Goal: Information Seeking & Learning: Learn about a topic

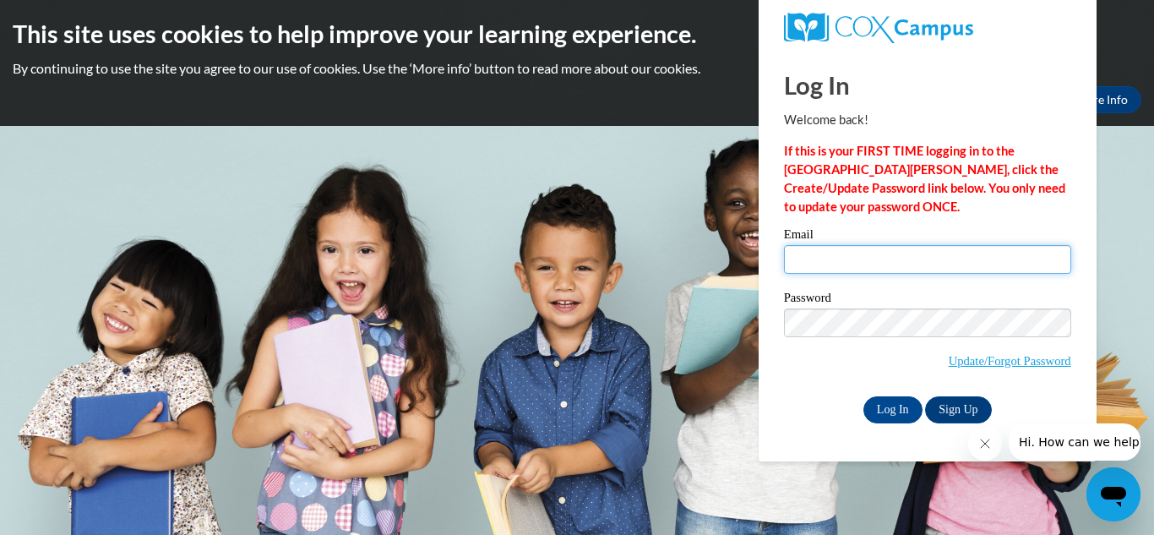
type input "dkey3531@stu.southernregional.edu"
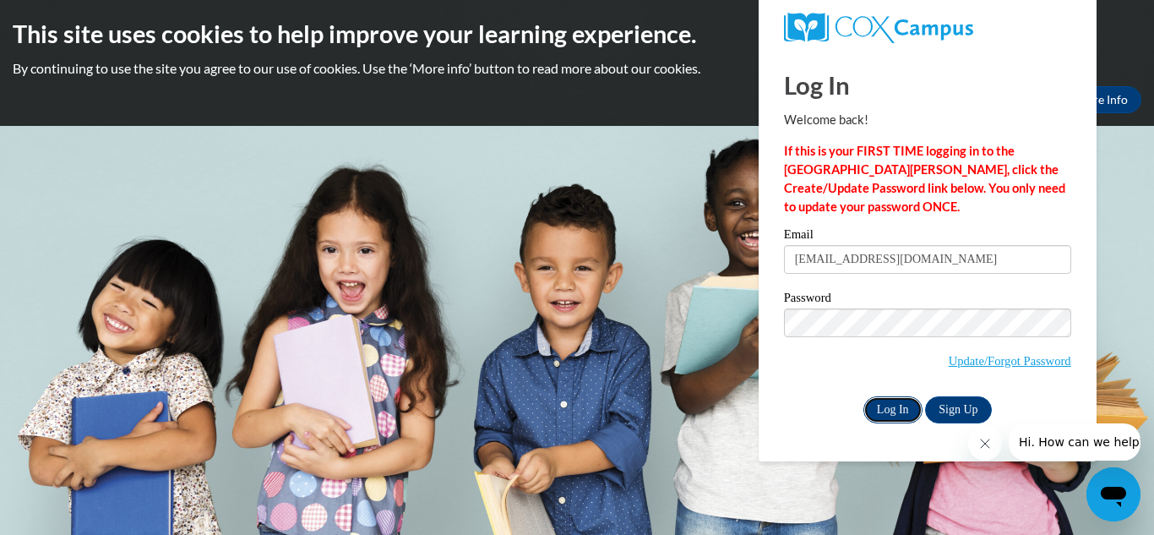
click at [896, 402] on input "Log In" at bounding box center [893, 409] width 59 height 27
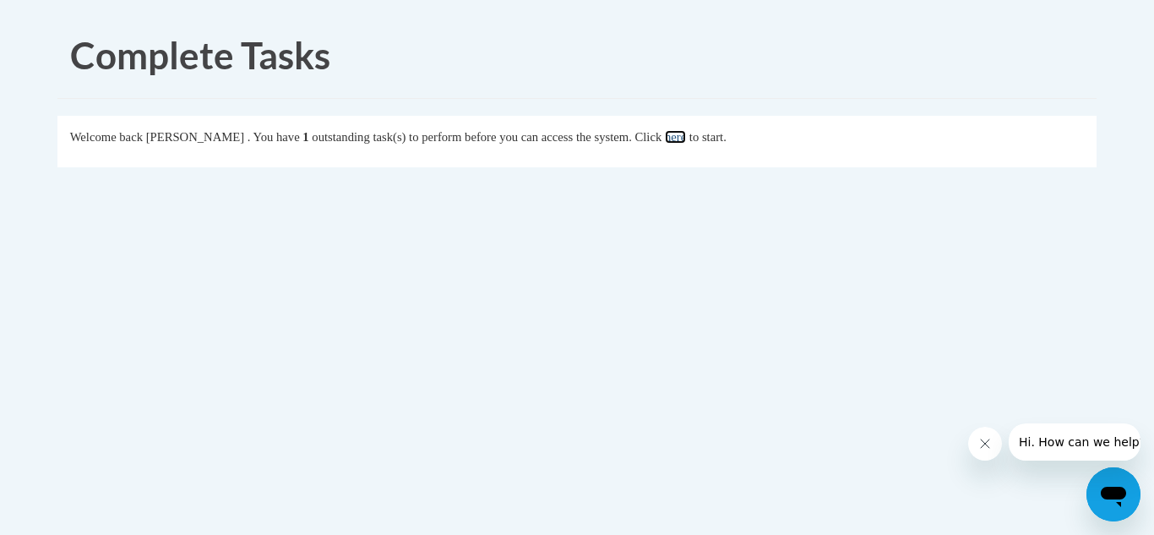
click at [686, 142] on link "here" at bounding box center [675, 137] width 21 height 14
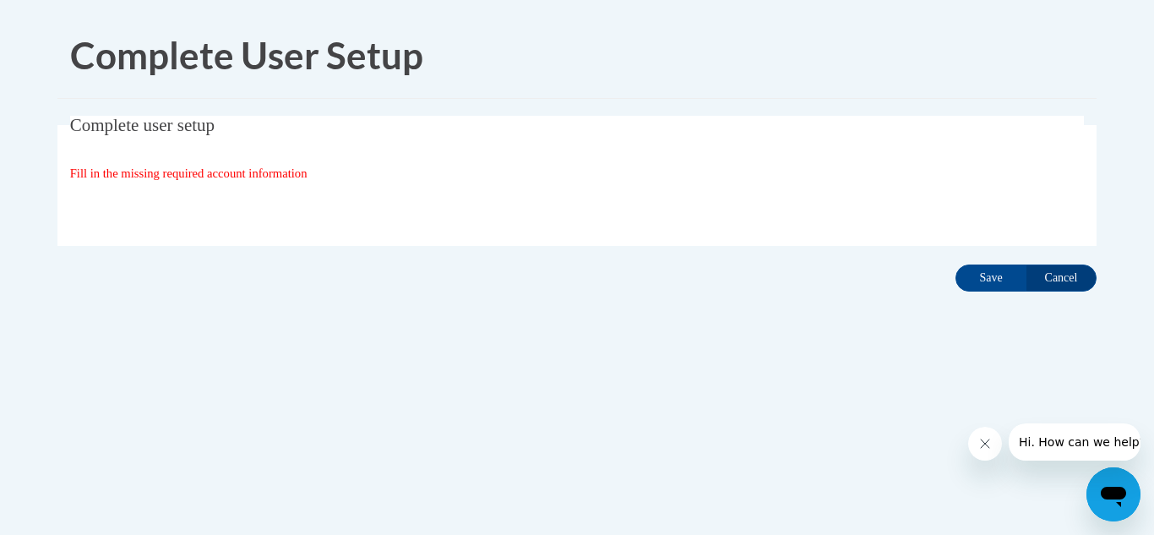
click at [601, 193] on div "Organization State and County | Estado y Condado de la organización Select Stat…" at bounding box center [577, 208] width 1015 height 34
click at [982, 275] on input "Save" at bounding box center [991, 277] width 71 height 27
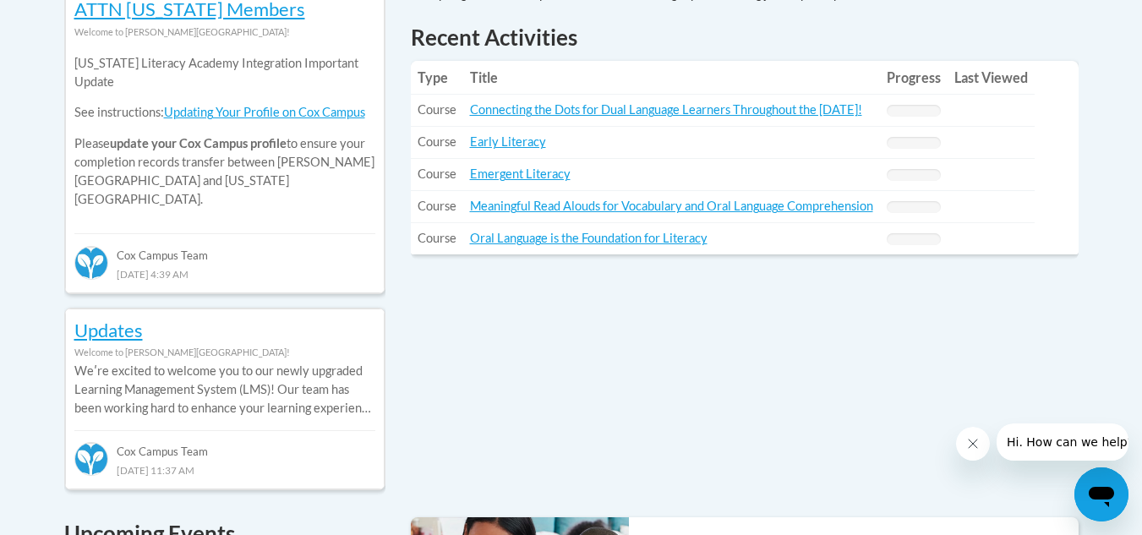
scroll to position [819, 0]
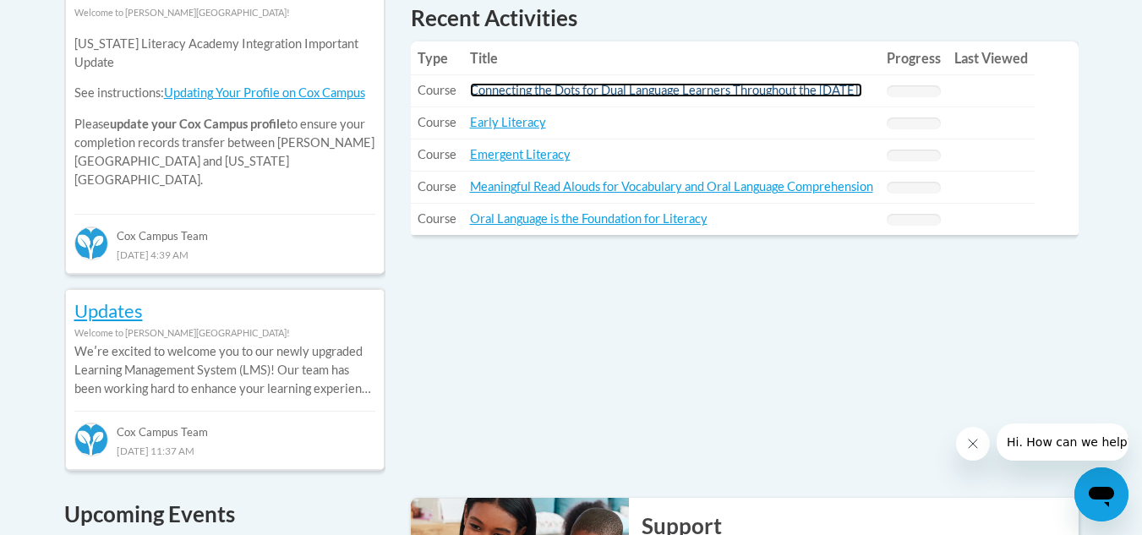
click at [693, 91] on link "Connecting the Dots for Dual Language Learners Throughout the [DATE]!" at bounding box center [666, 90] width 392 height 14
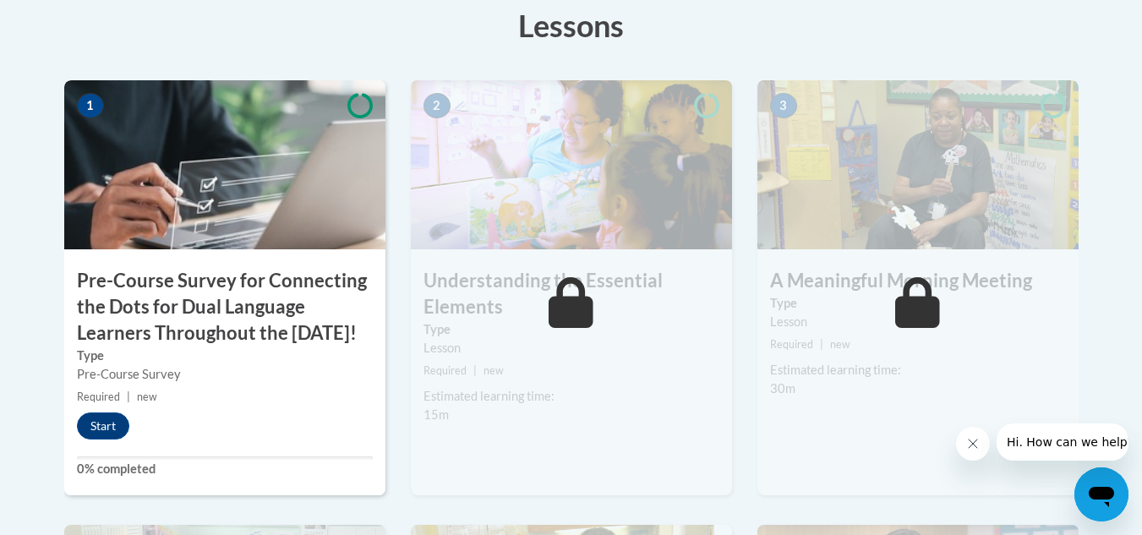
scroll to position [573, 0]
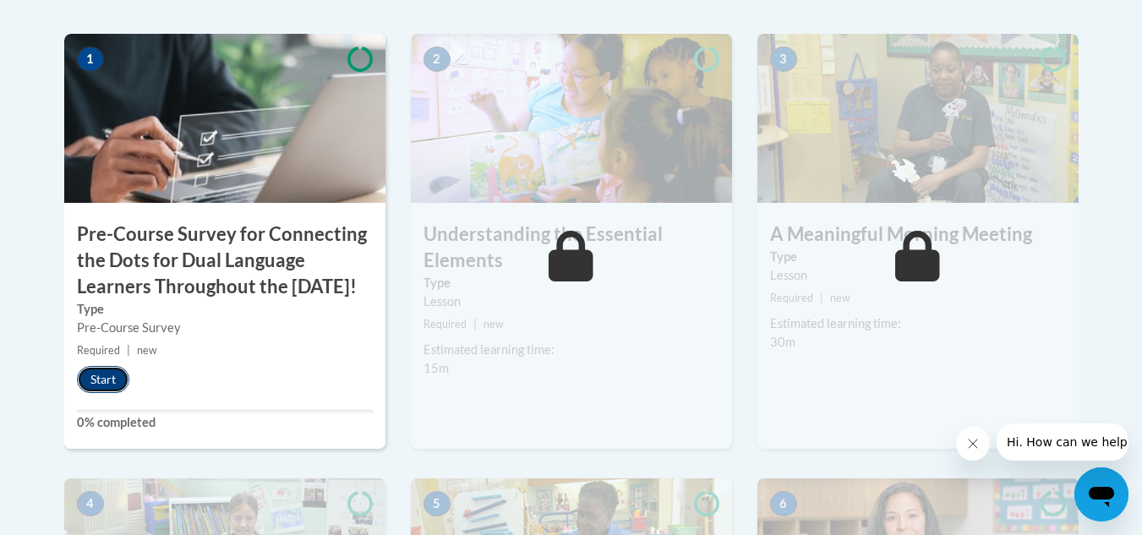
click at [101, 393] on button "Start" at bounding box center [103, 379] width 52 height 27
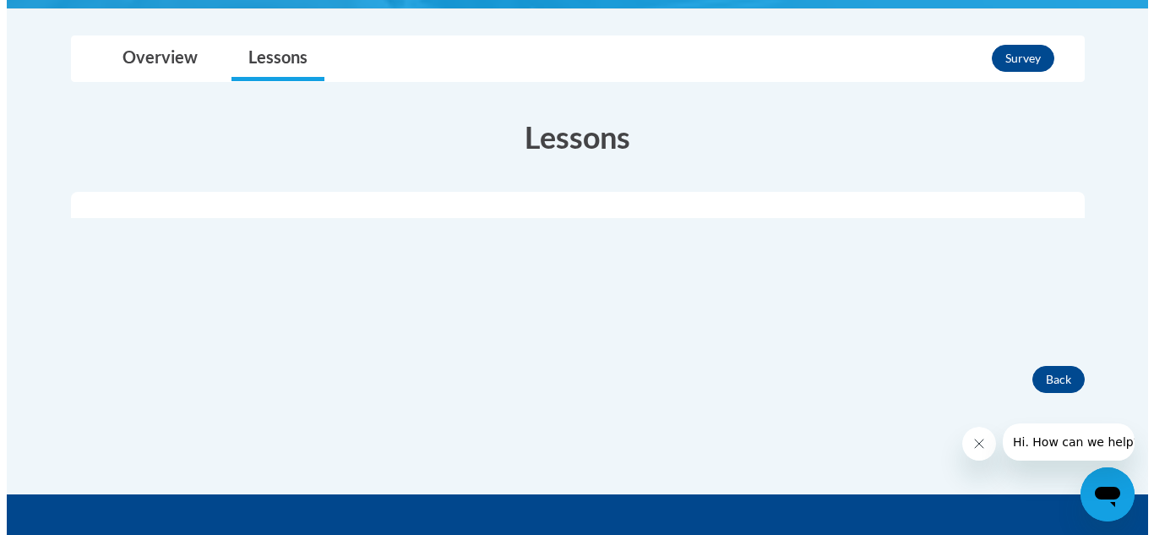
scroll to position [464, 0]
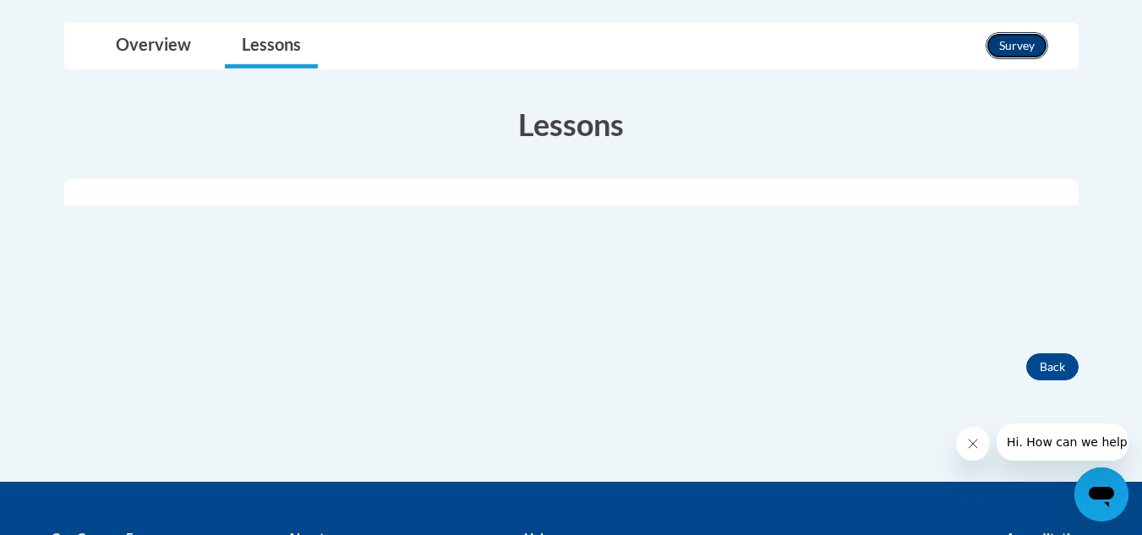
click at [1008, 59] on button "Survey" at bounding box center [1016, 45] width 63 height 27
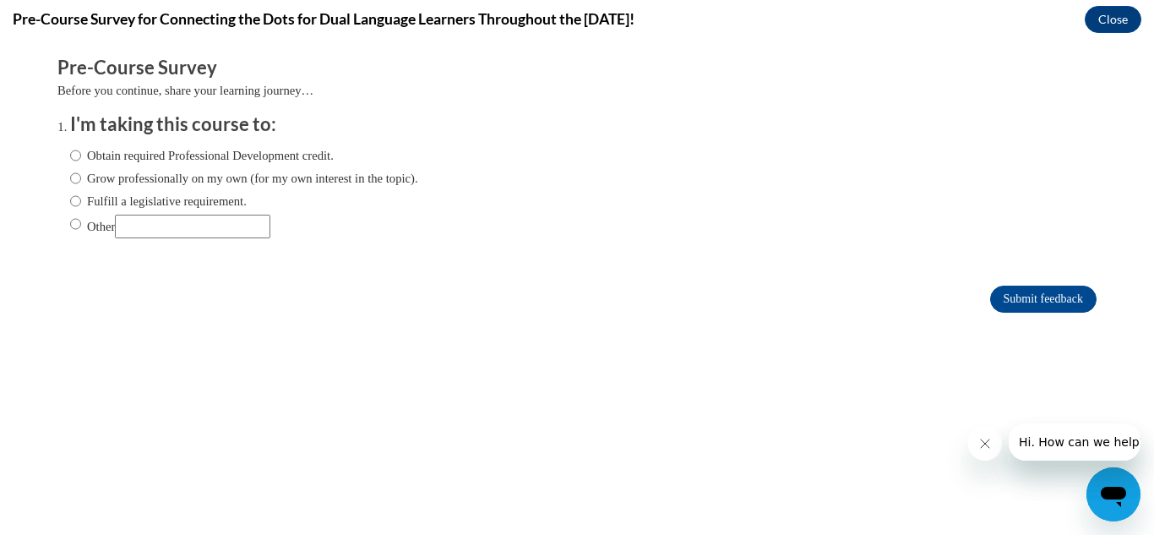
scroll to position [0, 0]
click at [70, 151] on input "Obtain required Professional Development credit." at bounding box center [75, 155] width 11 height 19
radio input "true"
click at [1029, 292] on input "Submit feedback" at bounding box center [1043, 299] width 106 height 27
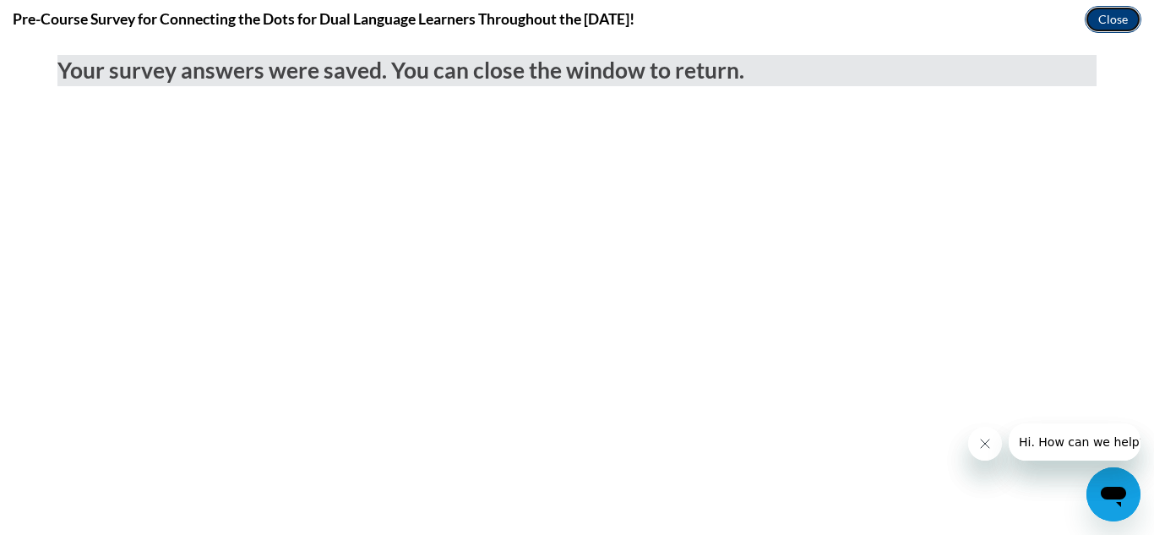
click at [1123, 15] on button "Close" at bounding box center [1113, 19] width 57 height 27
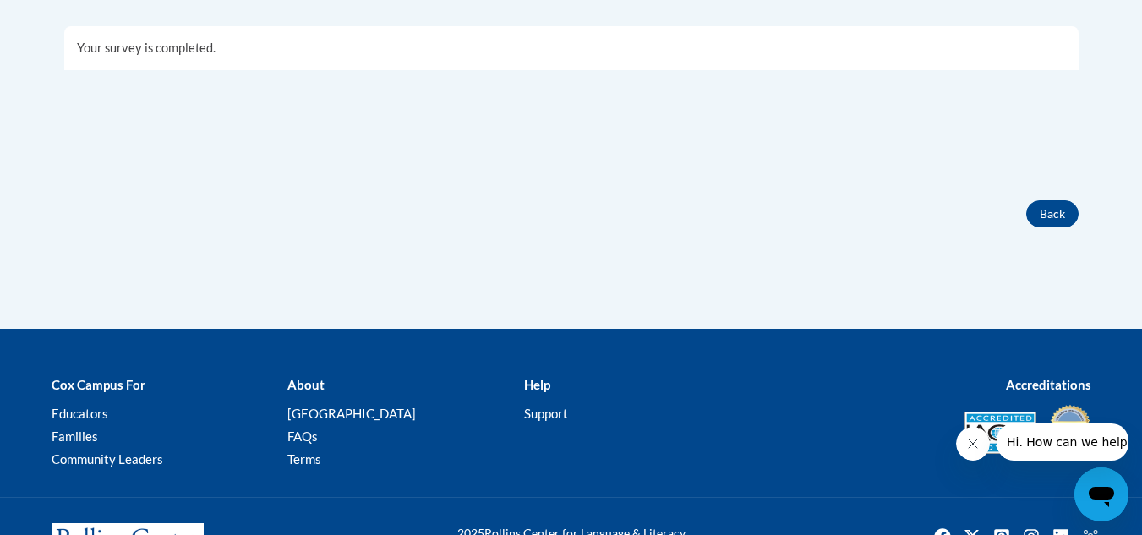
scroll to position [628, 0]
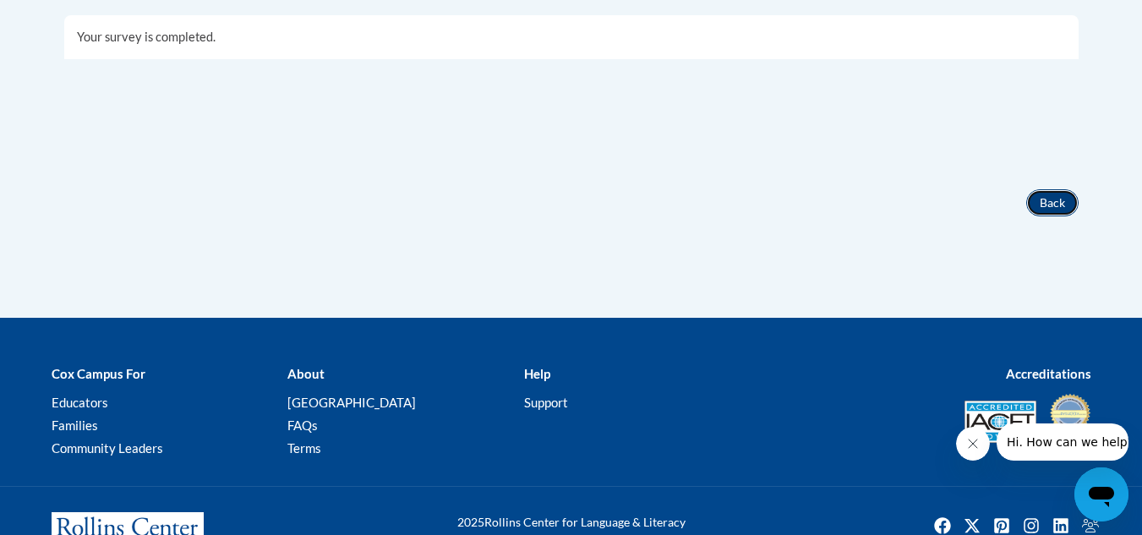
click at [1055, 216] on button "Back" at bounding box center [1052, 202] width 52 height 27
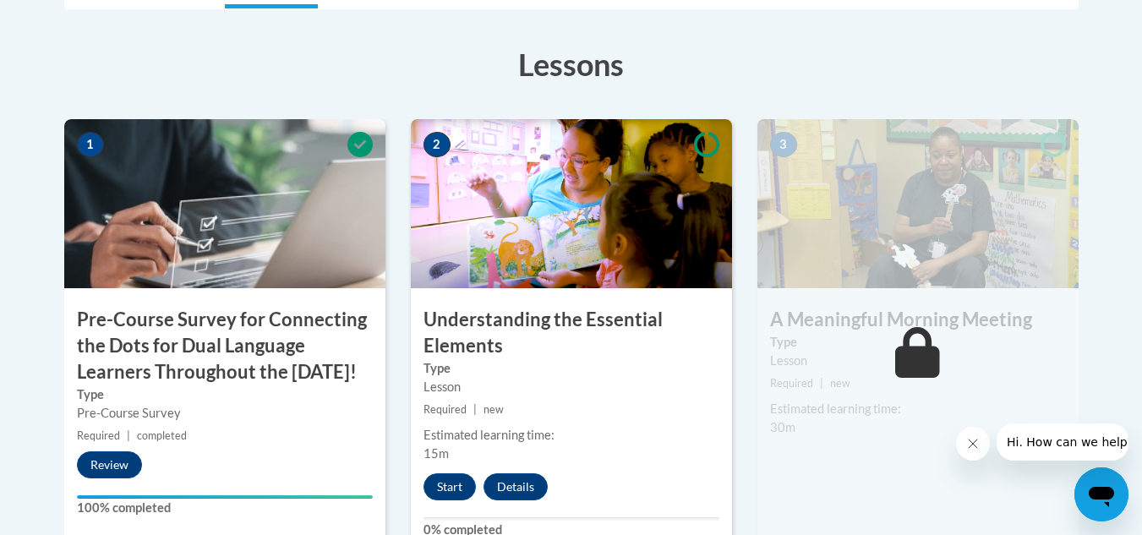
scroll to position [484, 0]
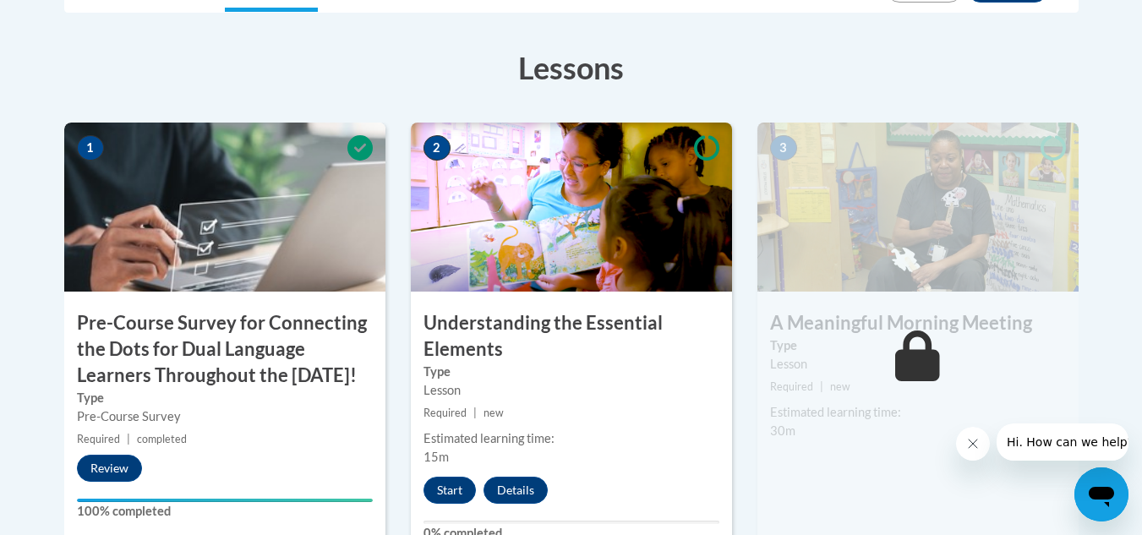
drag, startPoint x: 1132, startPoint y: 219, endPoint x: 1145, endPoint y: 254, distance: 37.7
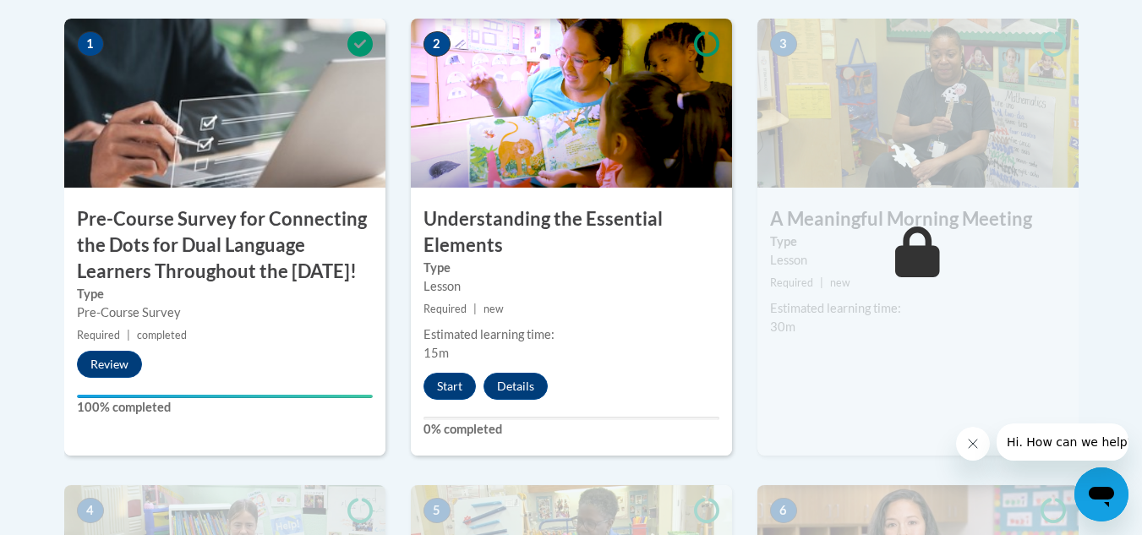
scroll to position [597, 0]
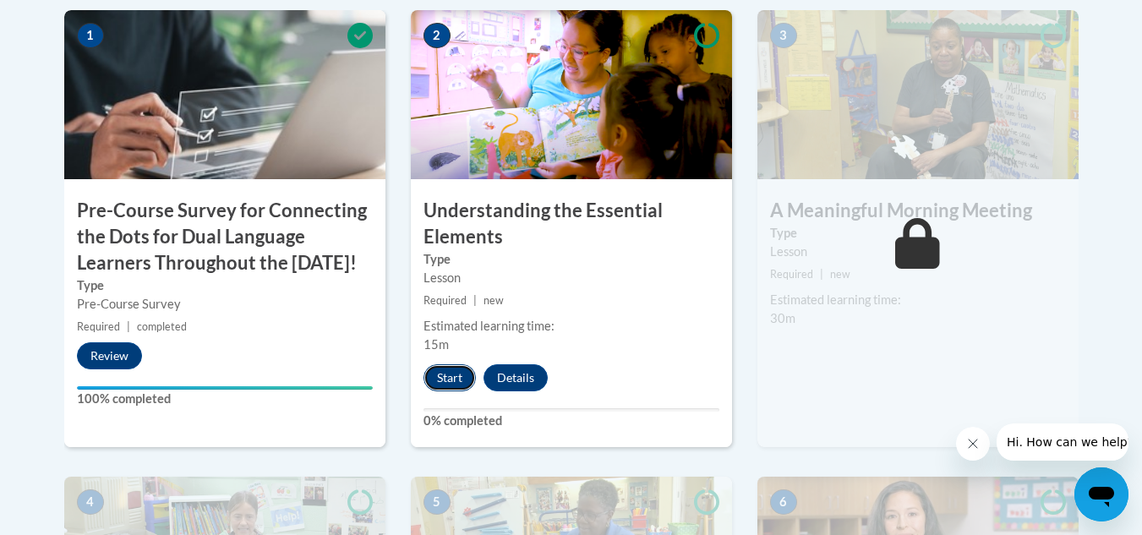
click at [453, 370] on button "Start" at bounding box center [449, 377] width 52 height 27
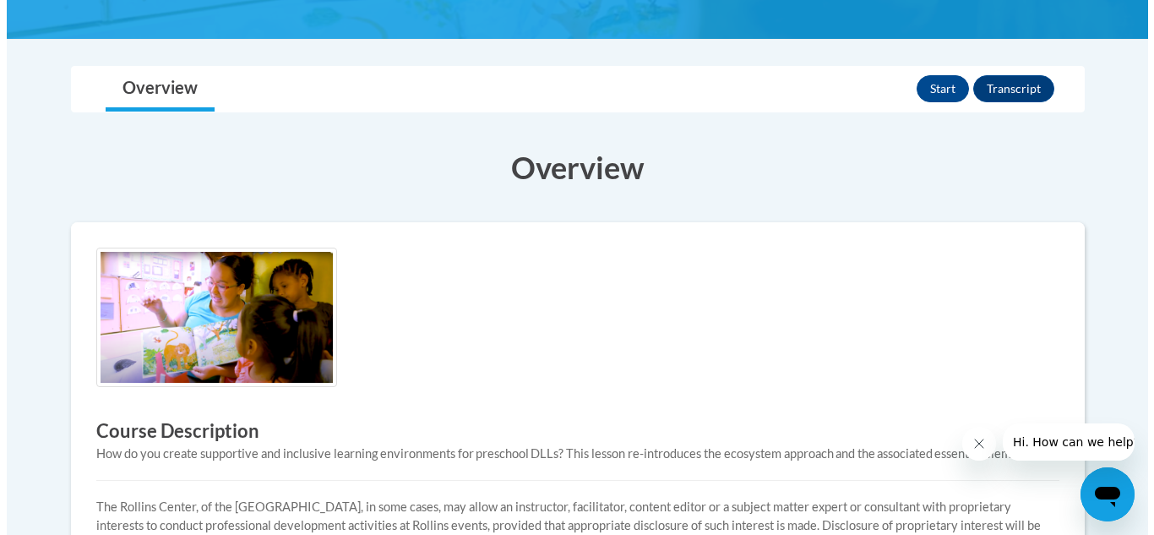
scroll to position [321, 0]
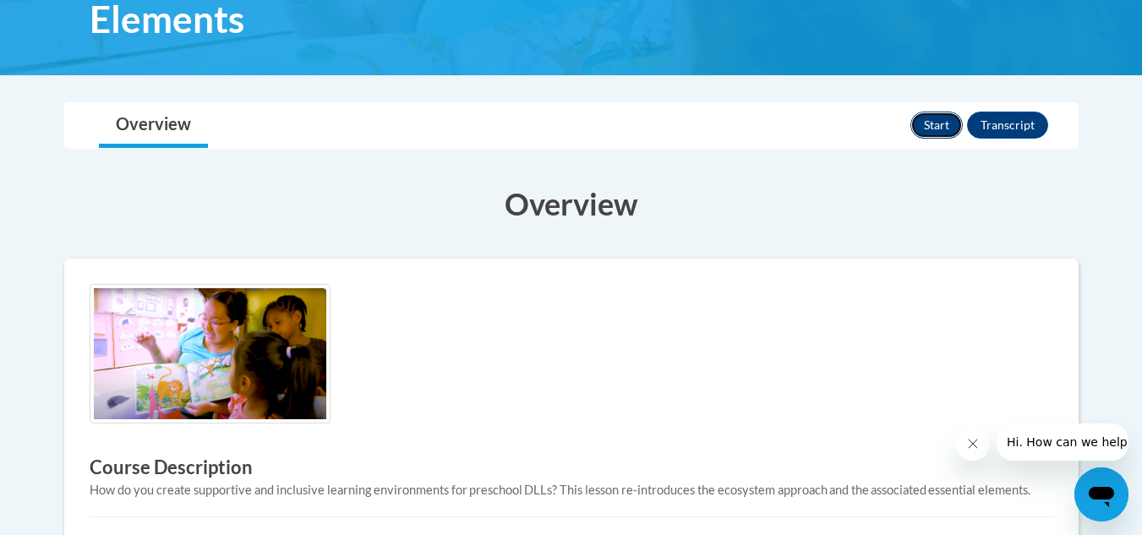
click at [930, 118] on button "Start" at bounding box center [936, 125] width 52 height 27
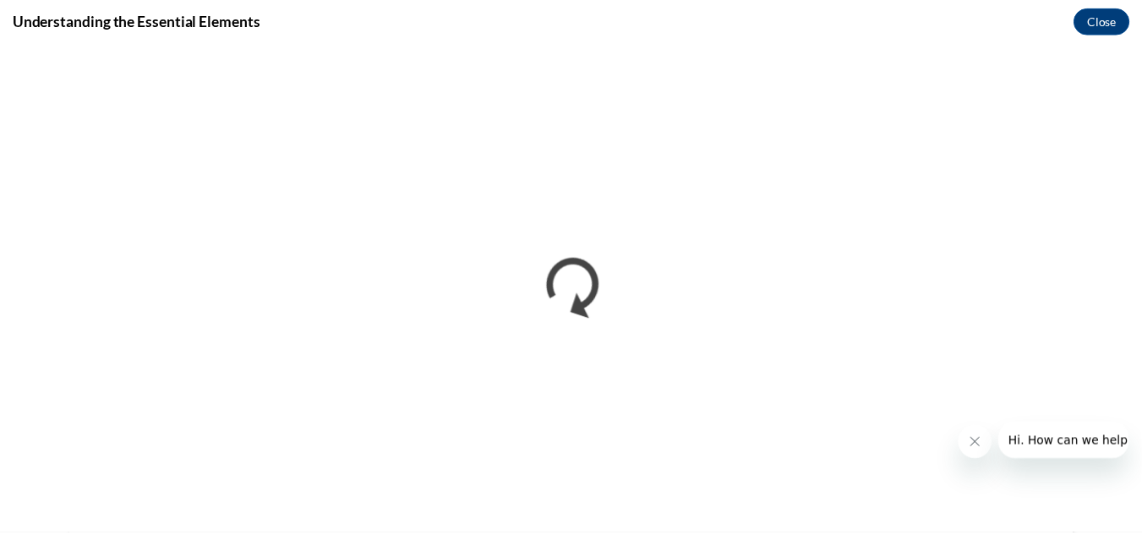
scroll to position [0, 0]
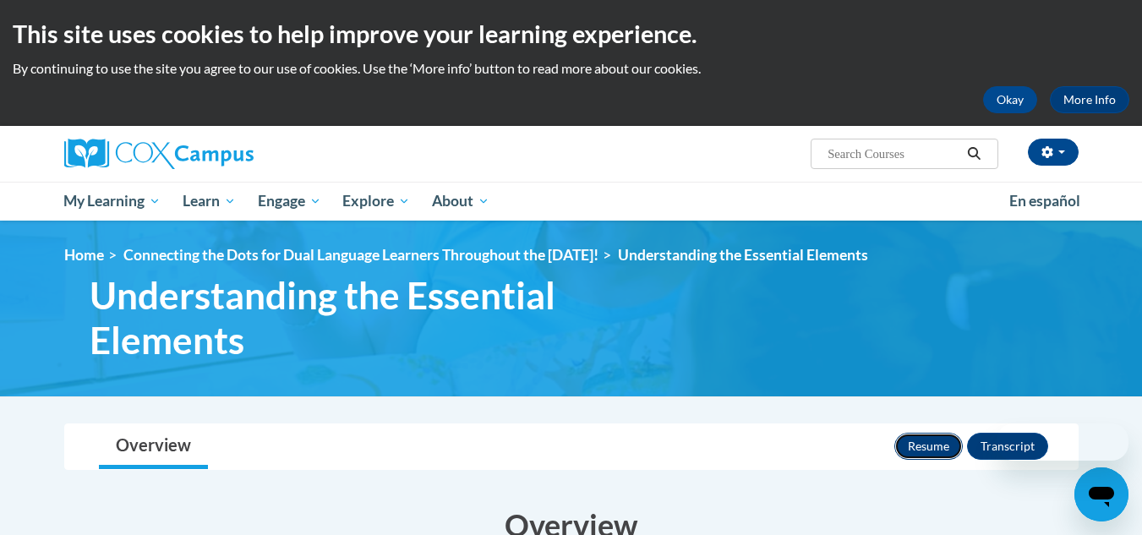
click at [921, 441] on button "Resume" at bounding box center [928, 446] width 68 height 27
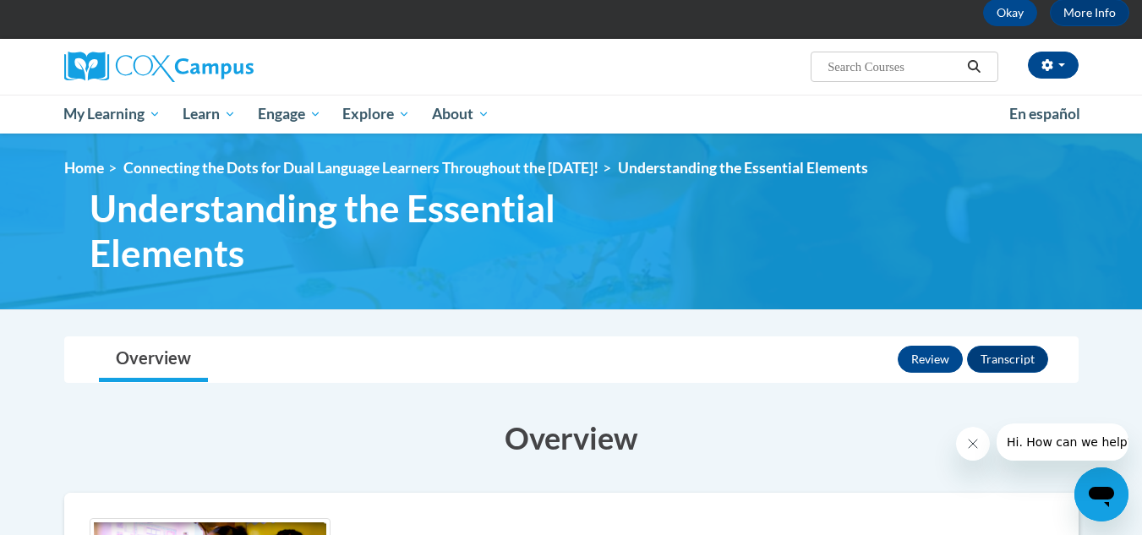
scroll to position [75, 0]
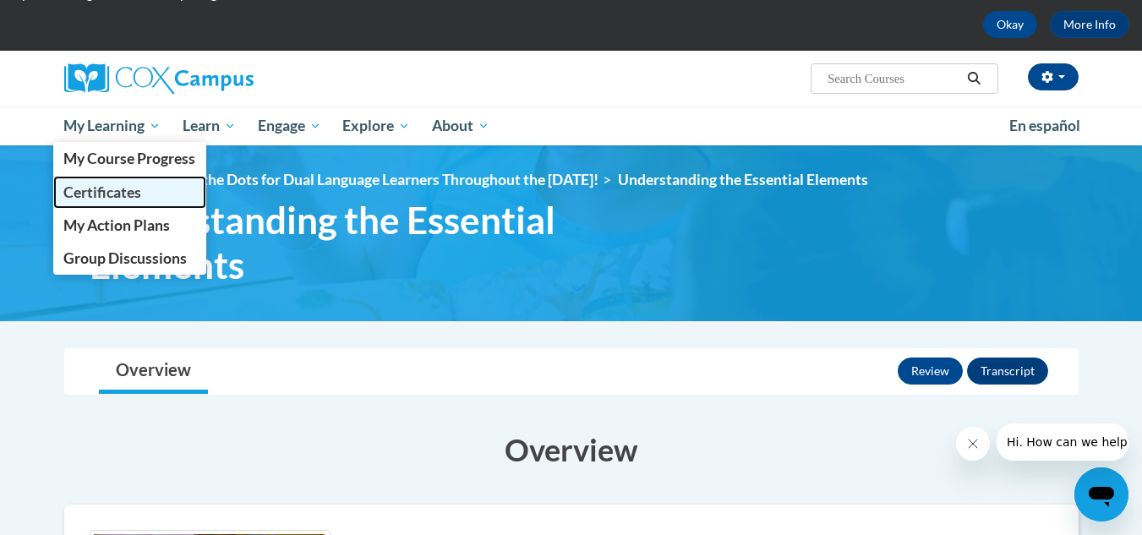
click at [107, 195] on span "Certificates" at bounding box center [102, 192] width 78 height 18
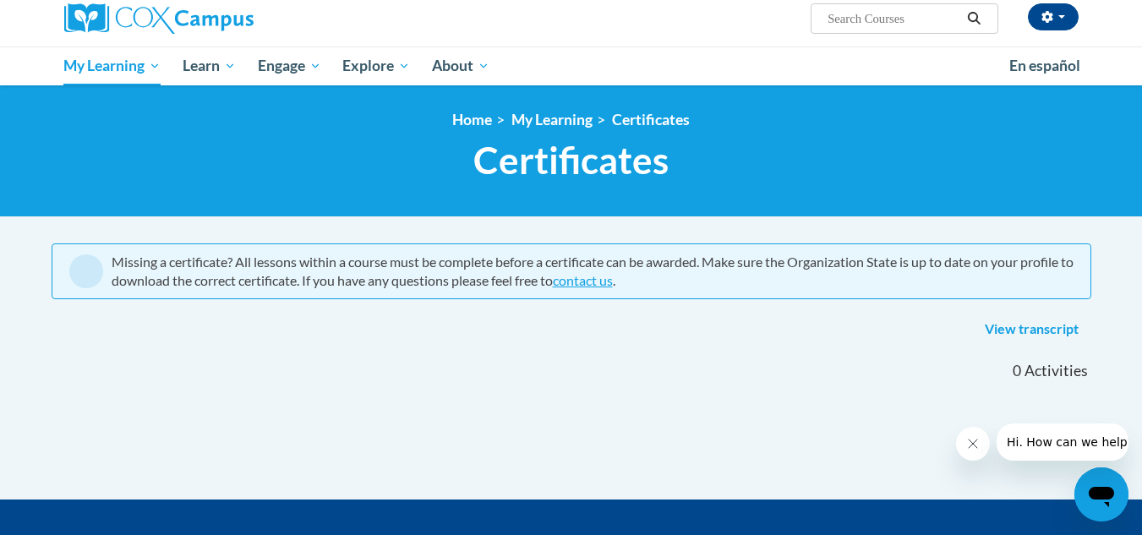
scroll to position [134, 0]
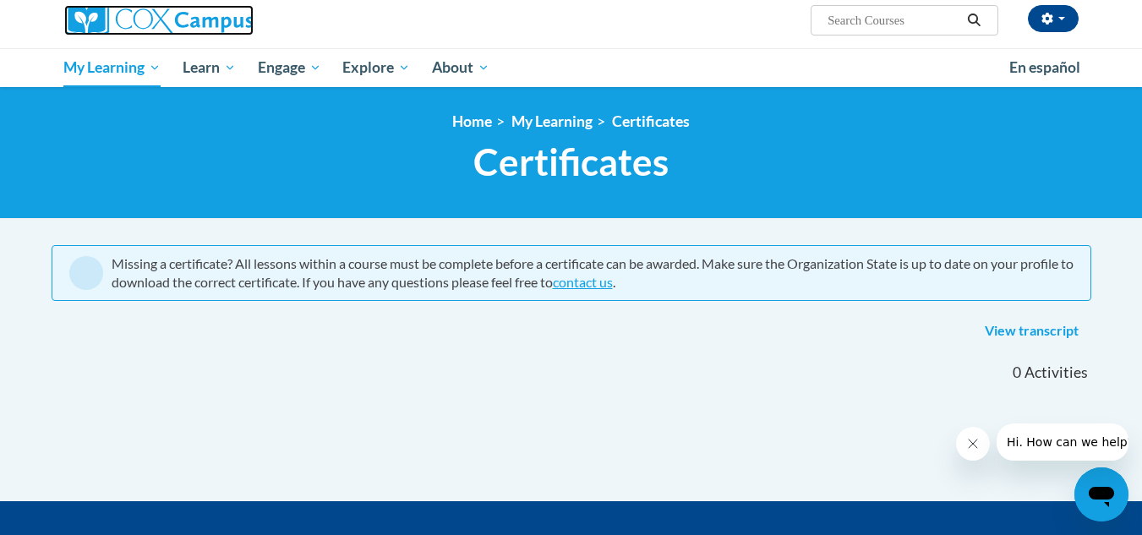
click at [141, 19] on img at bounding box center [158, 20] width 189 height 30
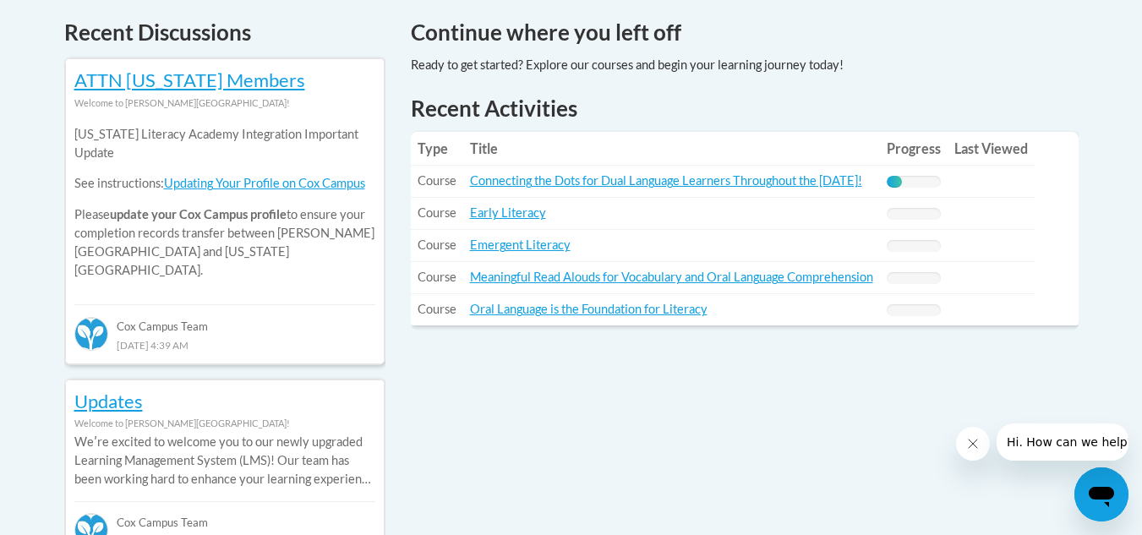
scroll to position [744, 0]
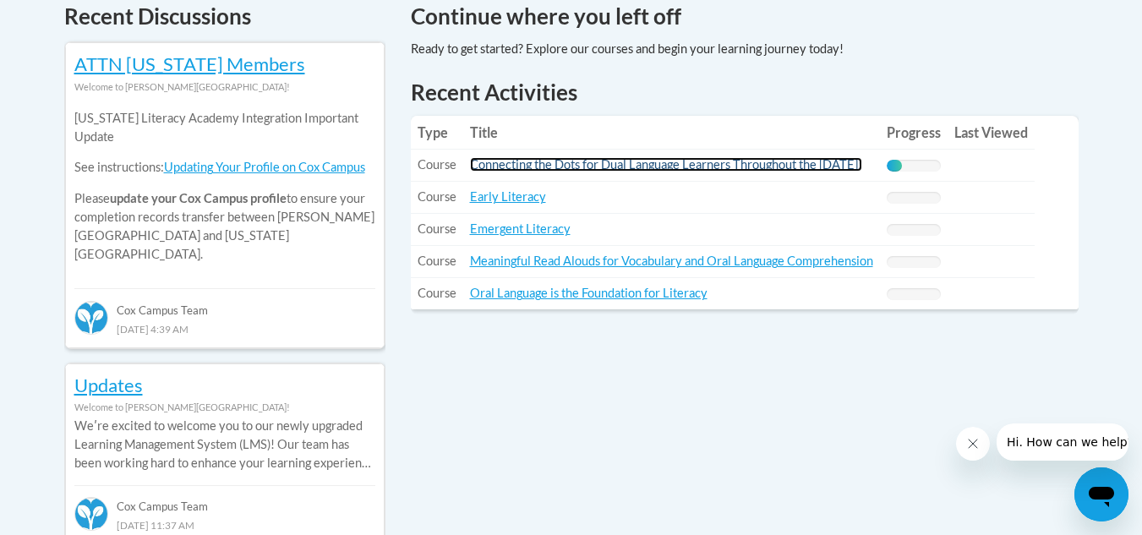
click at [665, 166] on link "Connecting the Dots for Dual Language Learners Throughout the [DATE]!" at bounding box center [666, 164] width 392 height 14
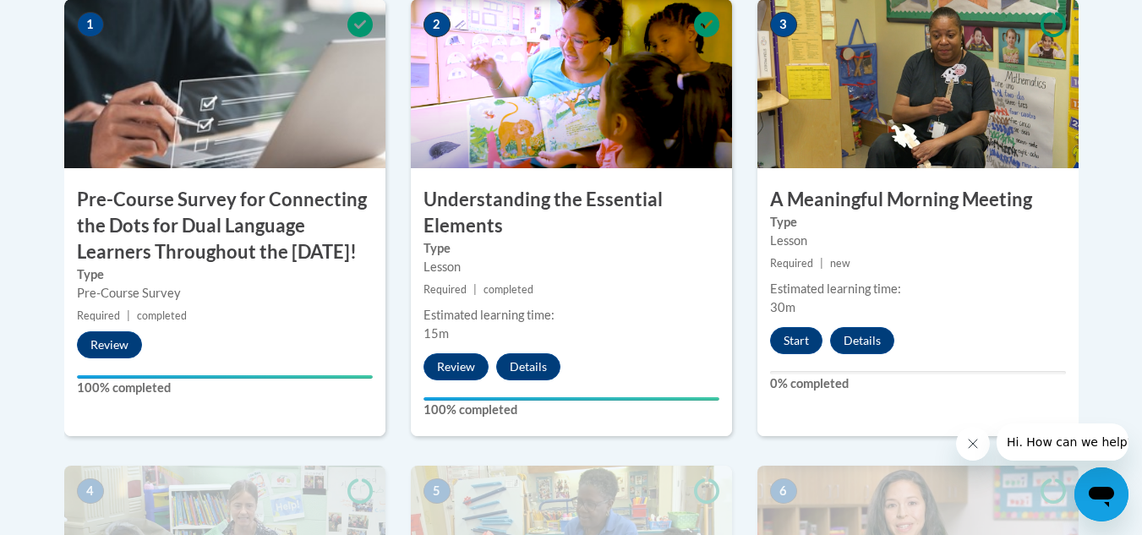
scroll to position [597, 0]
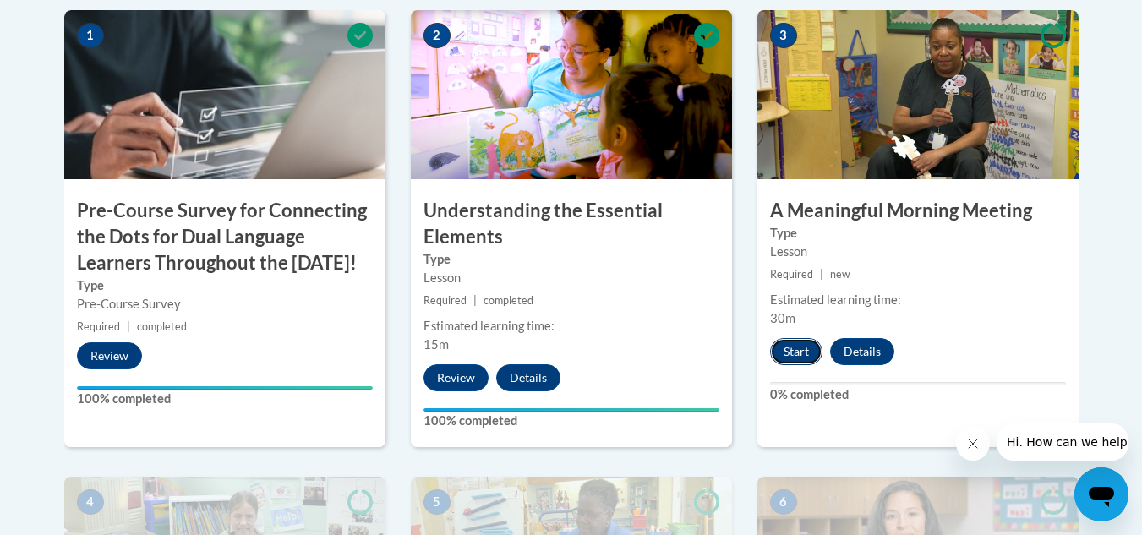
click at [785, 356] on button "Start" at bounding box center [796, 351] width 52 height 27
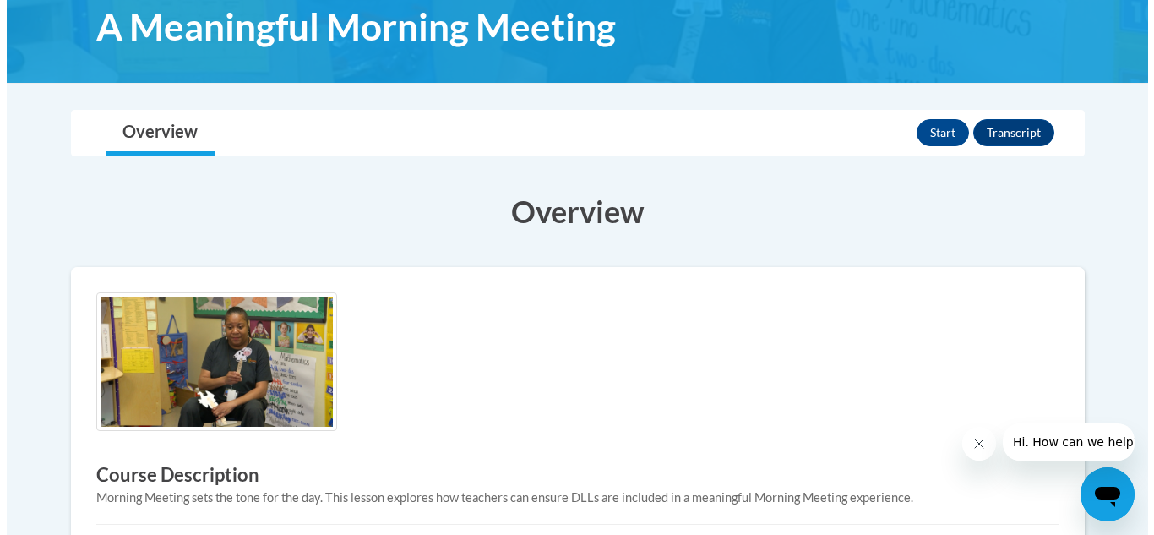
scroll to position [226, 0]
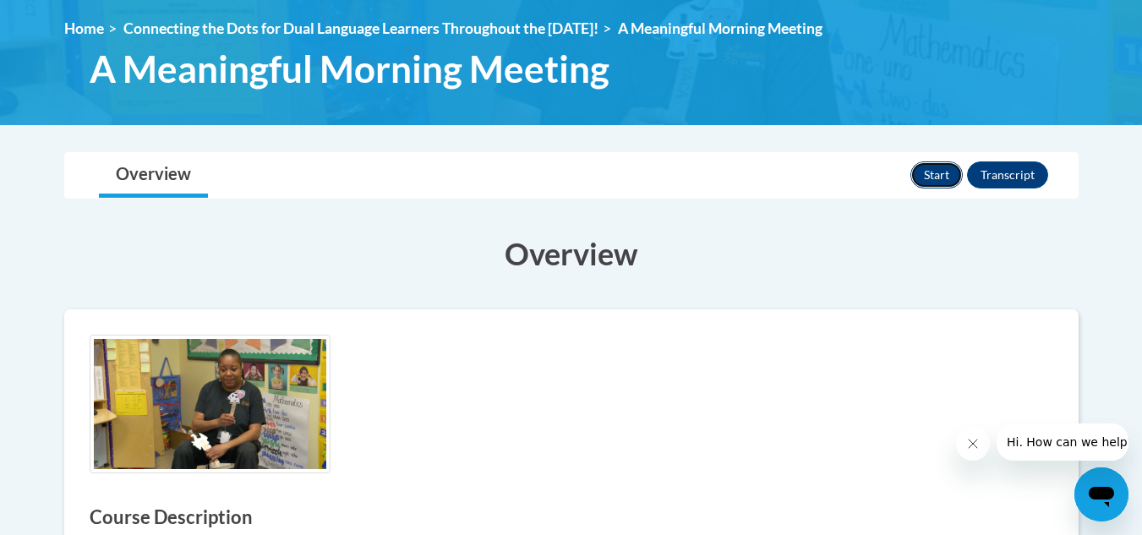
click at [930, 166] on button "Start" at bounding box center [936, 174] width 52 height 27
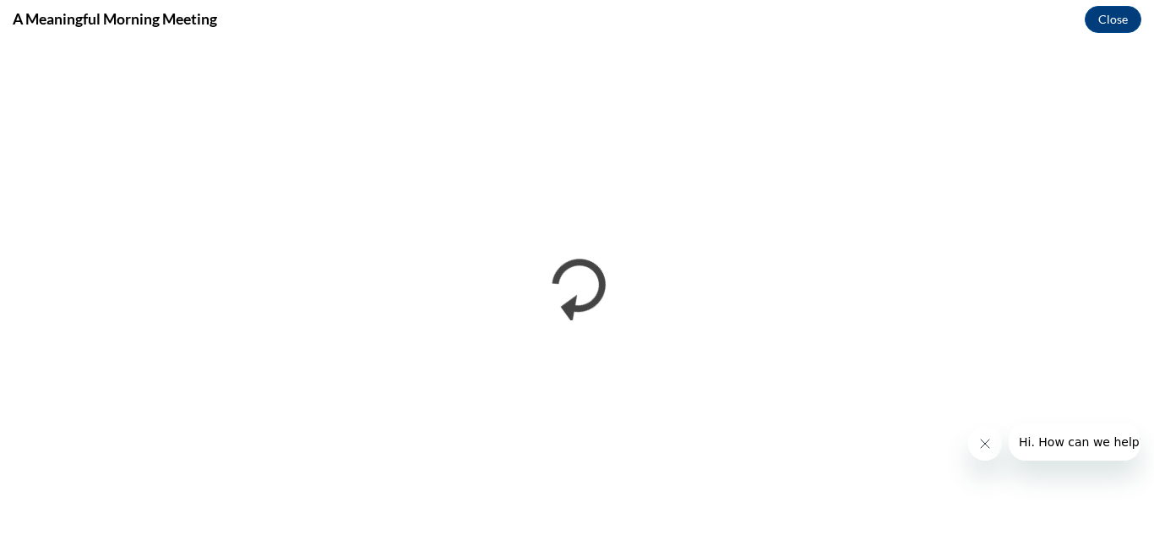
scroll to position [0, 0]
